Goal: Information Seeking & Learning: Learn about a topic

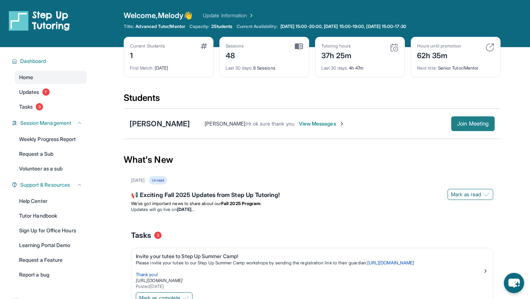
click at [459, 123] on span "Join Meeting" at bounding box center [473, 123] width 32 height 4
click at [457, 122] on span "Join Meeting" at bounding box center [473, 123] width 32 height 4
click at [458, 126] on span "Join Meeting" at bounding box center [473, 123] width 32 height 4
click at [466, 121] on span "Join Meeting" at bounding box center [473, 123] width 32 height 4
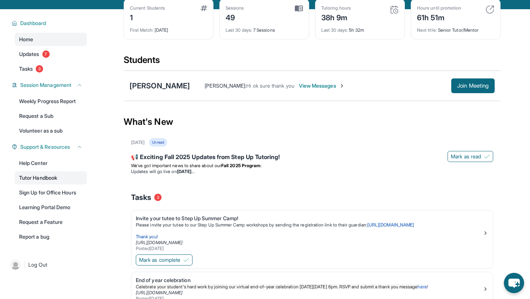
scroll to position [29, 0]
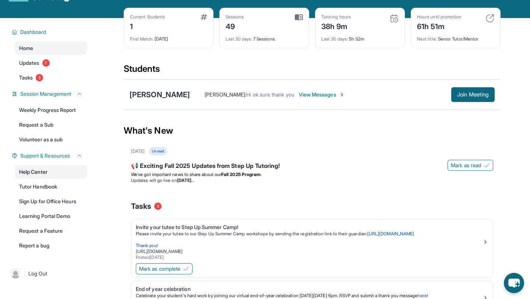
click at [48, 167] on link "Help Center" at bounding box center [51, 171] width 72 height 13
click at [55, 75] on link "Tasks 3" at bounding box center [51, 77] width 72 height 13
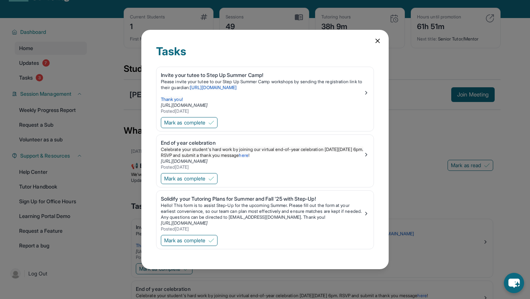
click at [374, 41] on icon at bounding box center [377, 40] width 7 height 7
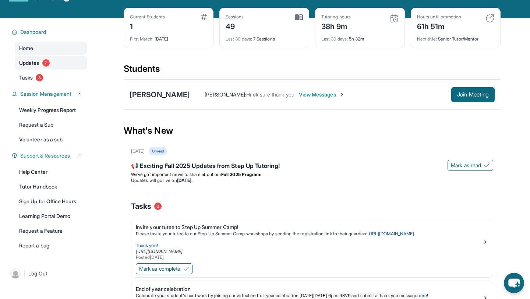
click at [60, 60] on link "Updates 7" at bounding box center [51, 62] width 72 height 13
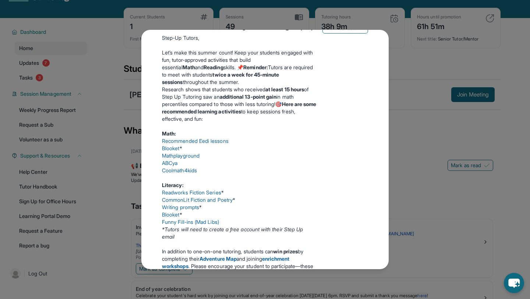
scroll to position [0, 0]
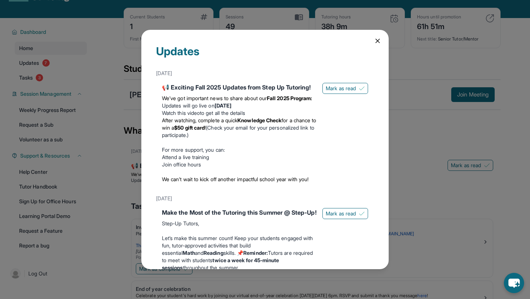
click at [372, 43] on div "Updates [DATE] 📢 Exciting Fall 2025 Updates from Step Up Tutoring! We’ve got im…" at bounding box center [264, 149] width 247 height 239
click at [379, 40] on icon at bounding box center [377, 40] width 7 height 7
